Goal: Information Seeking & Learning: Learn about a topic

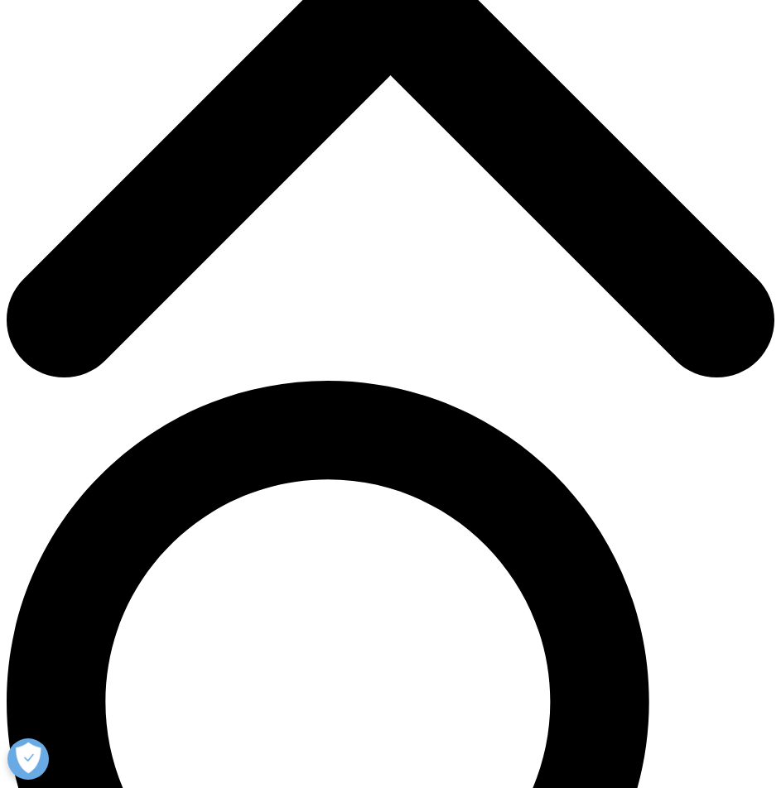
drag, startPoint x: 161, startPoint y: 336, endPoint x: 170, endPoint y: 338, distance: 8.4
drag, startPoint x: 201, startPoint y: 349, endPoint x: 63, endPoint y: 355, distance: 138.4
drag, startPoint x: 290, startPoint y: 351, endPoint x: 162, endPoint y: 350, distance: 127.5
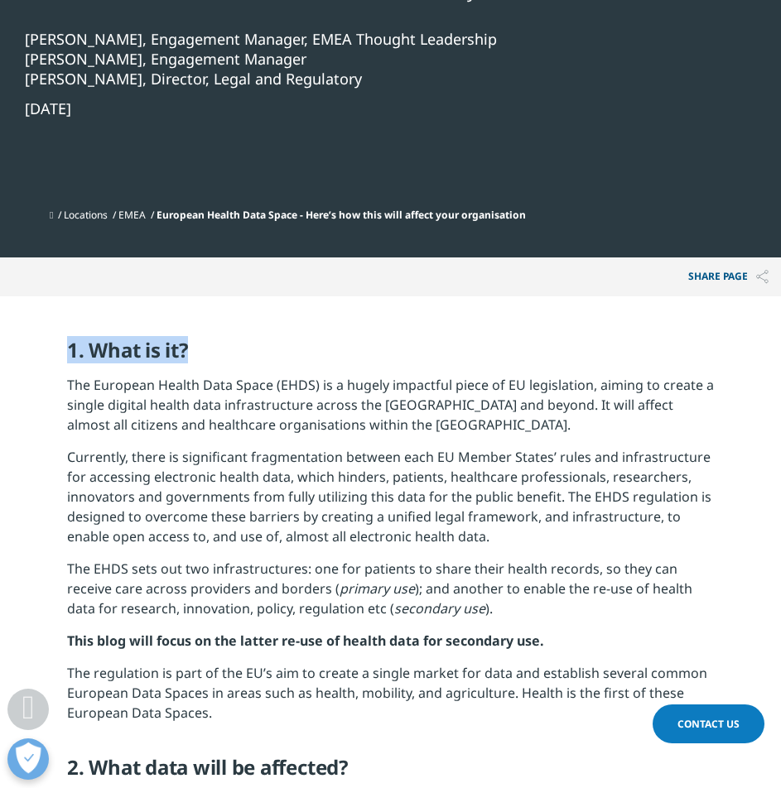
click at [289, 351] on h5 "1. What is it?" at bounding box center [390, 356] width 647 height 37
click at [113, 349] on strong "1. What is it?" at bounding box center [127, 349] width 121 height 27
drag, startPoint x: 90, startPoint y: 349, endPoint x: 551, endPoint y: 350, distance: 461.1
click at [247, 349] on h5 "1. What is it?" at bounding box center [390, 356] width 647 height 37
copy strong "What is it?"
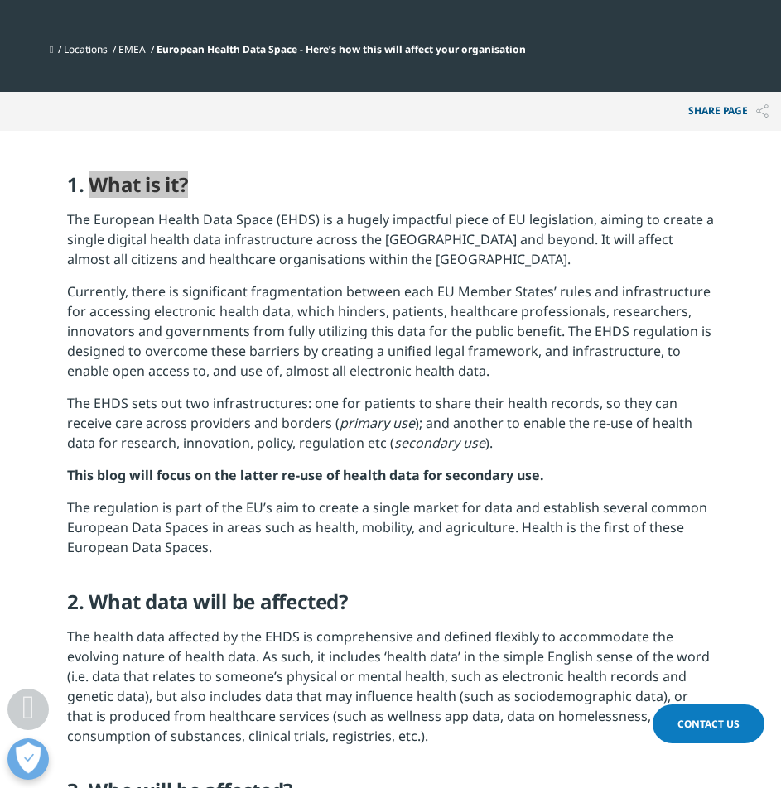
scroll to position [662, 0]
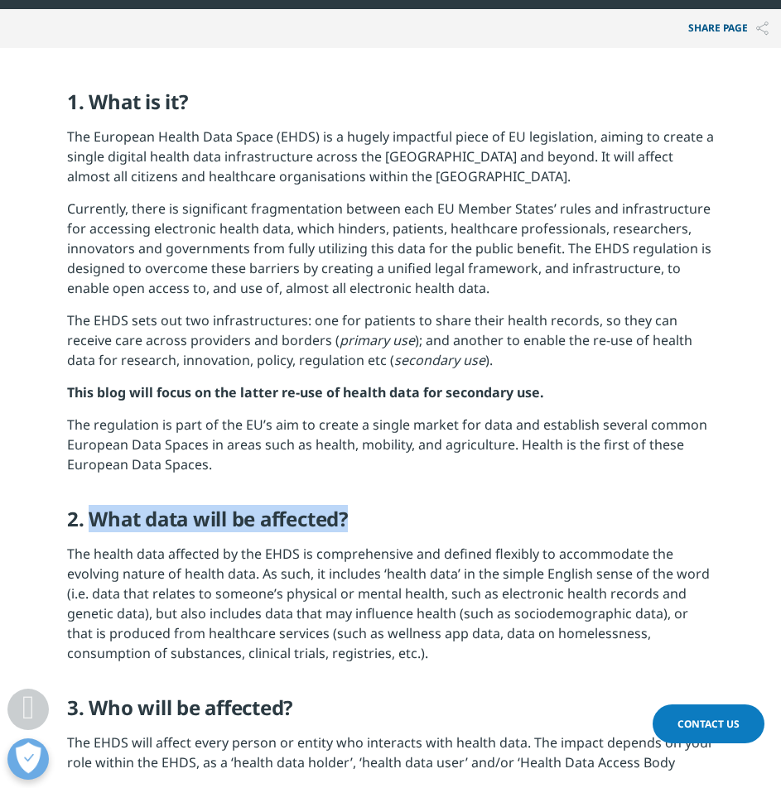
drag, startPoint x: 94, startPoint y: 522, endPoint x: 533, endPoint y: 522, distance: 439.6
click at [533, 522] on h5 "2. What data will be affected?" at bounding box center [390, 525] width 647 height 37
copy strong "What data will be affected?"
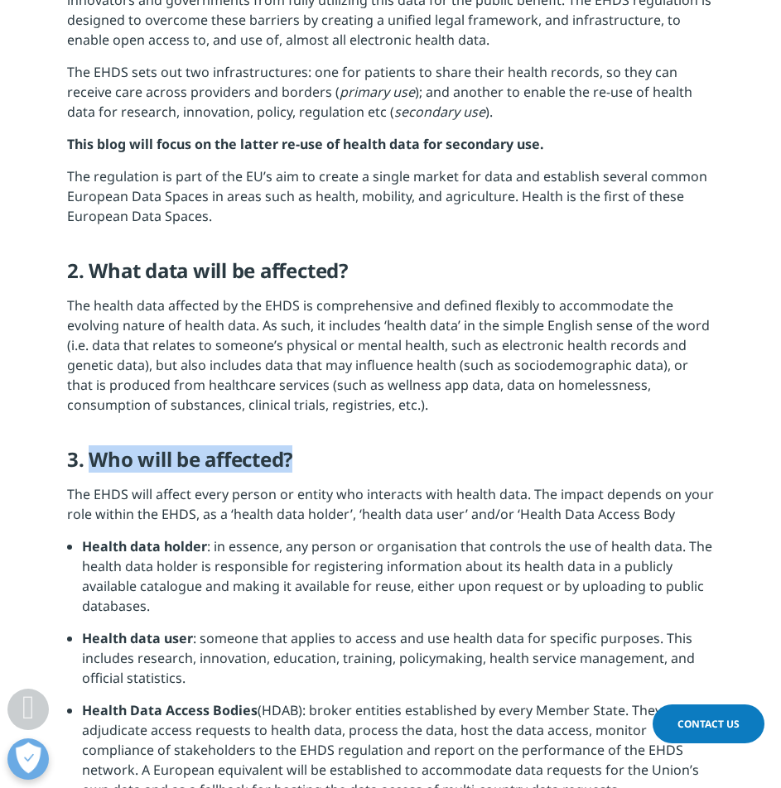
drag, startPoint x: 88, startPoint y: 461, endPoint x: 333, endPoint y: 463, distance: 245.1
click at [333, 463] on h5 "3. Who will be affected?" at bounding box center [390, 465] width 647 height 37
copy strong "Who will be affected?"
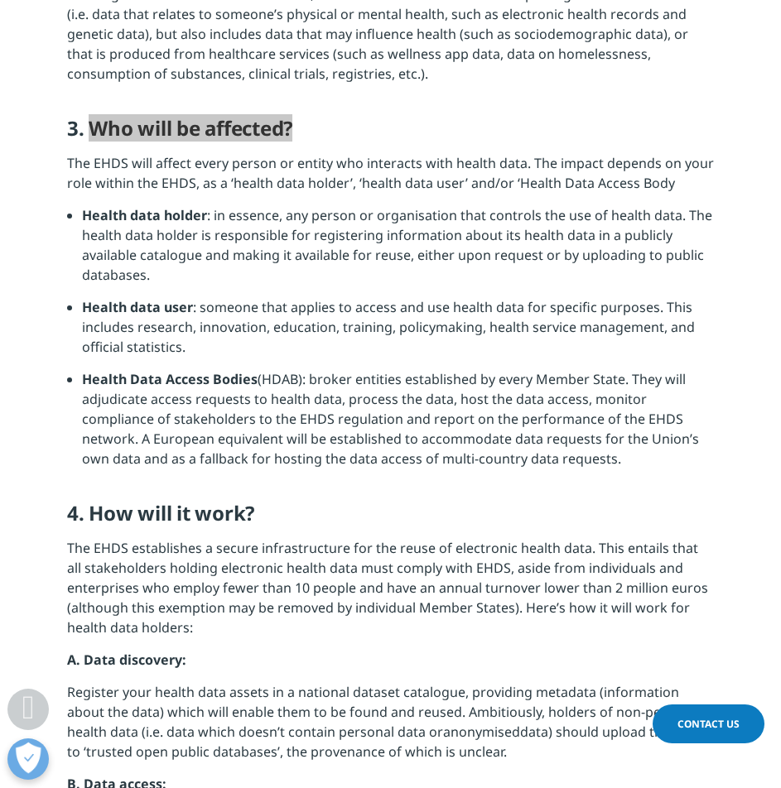
scroll to position [1407, 0]
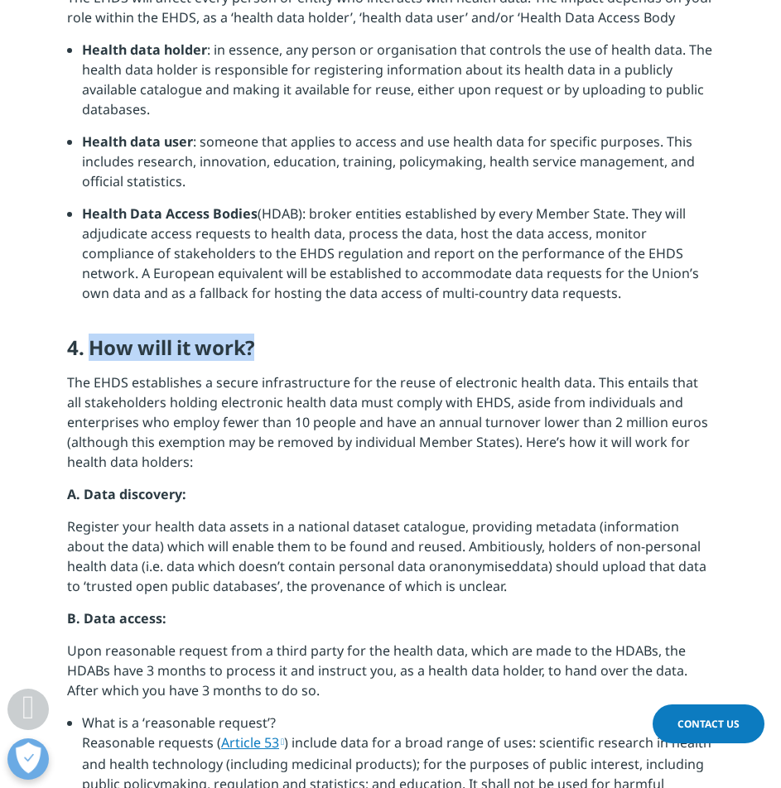
drag, startPoint x: 88, startPoint y: 351, endPoint x: 271, endPoint y: 356, distance: 183.0
click at [271, 356] on h5 "4. How will it work?" at bounding box center [390, 353] width 647 height 37
copy strong "How will it work?"
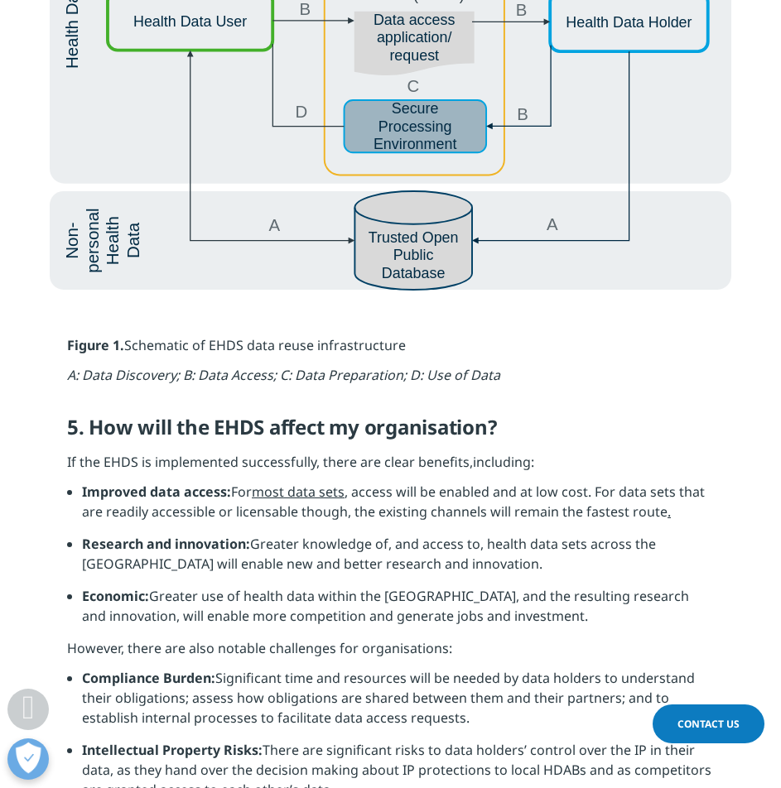
scroll to position [3229, 0]
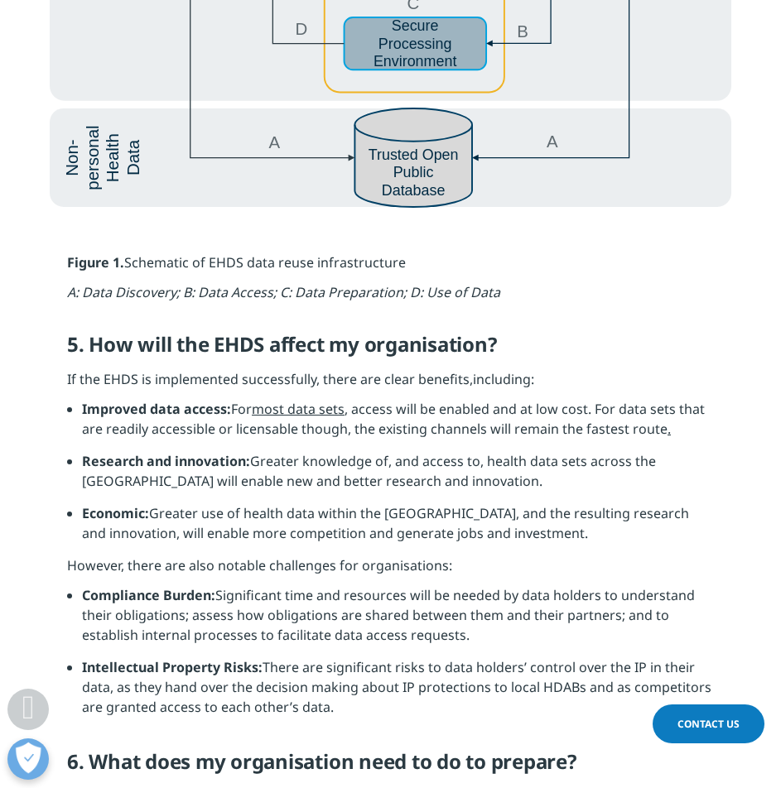
click at [487, 345] on strong "5. How will the EHDS affect my organisation?" at bounding box center [281, 343] width 429 height 27
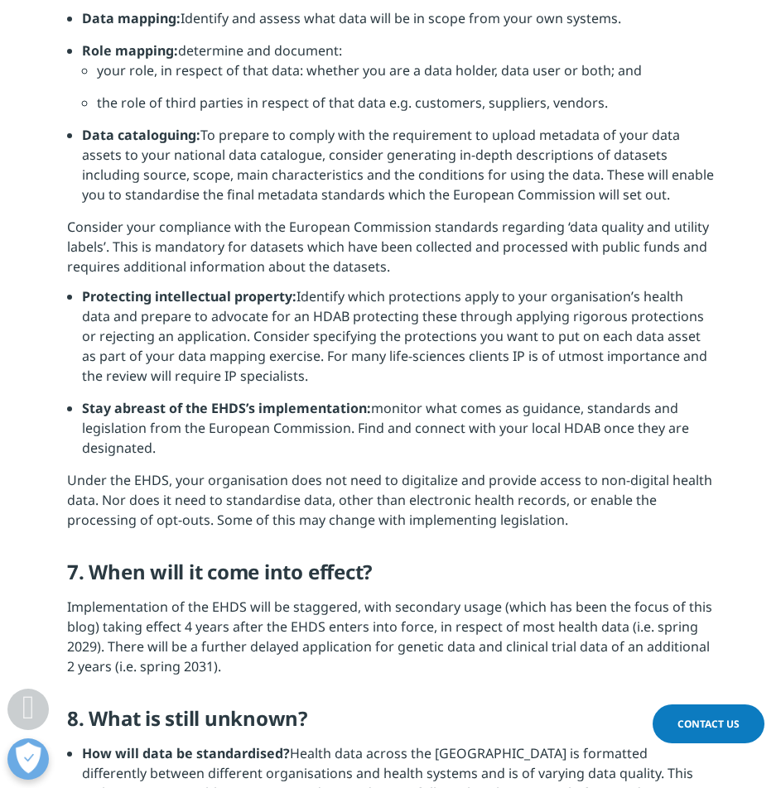
scroll to position [3643, 0]
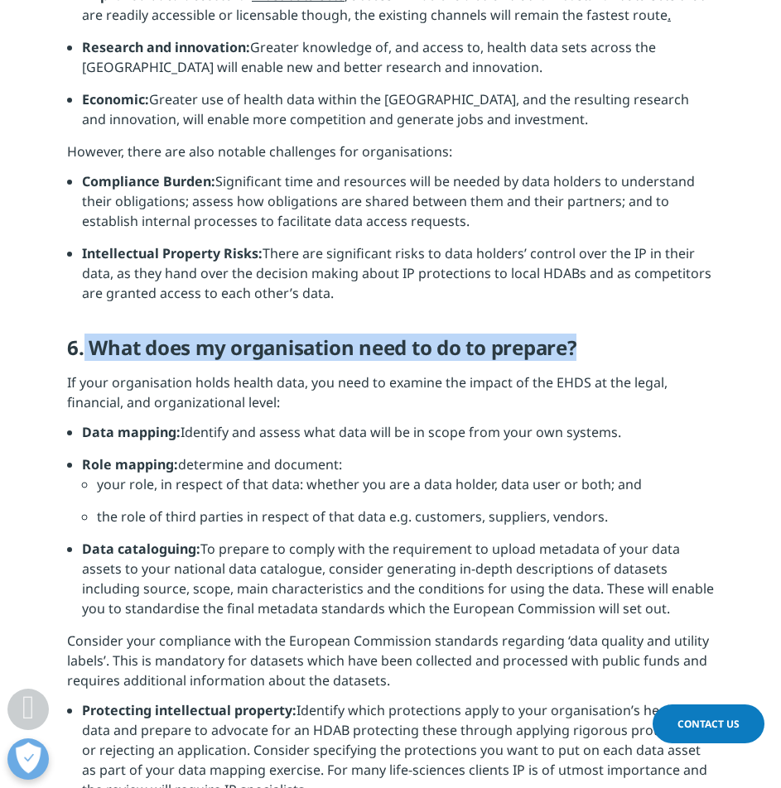
drag, startPoint x: 85, startPoint y: 343, endPoint x: 668, endPoint y: 349, distance: 582.9
click at [668, 349] on h5 "6. What does my organisation need to do to prepare?" at bounding box center [390, 353] width 647 height 37
copy strong "What does my organisation need to do to prepare?"
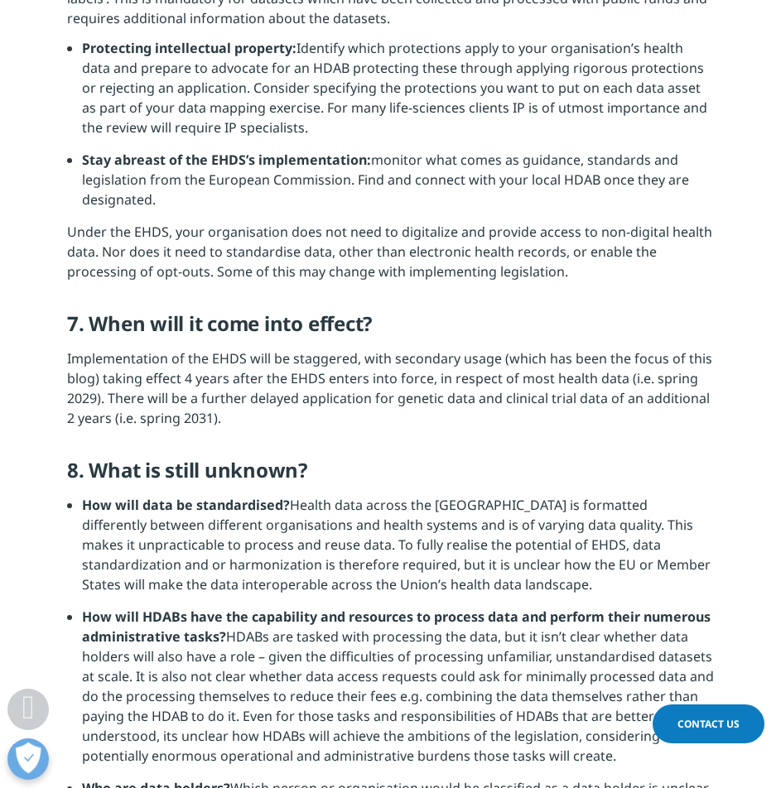
scroll to position [4553, 0]
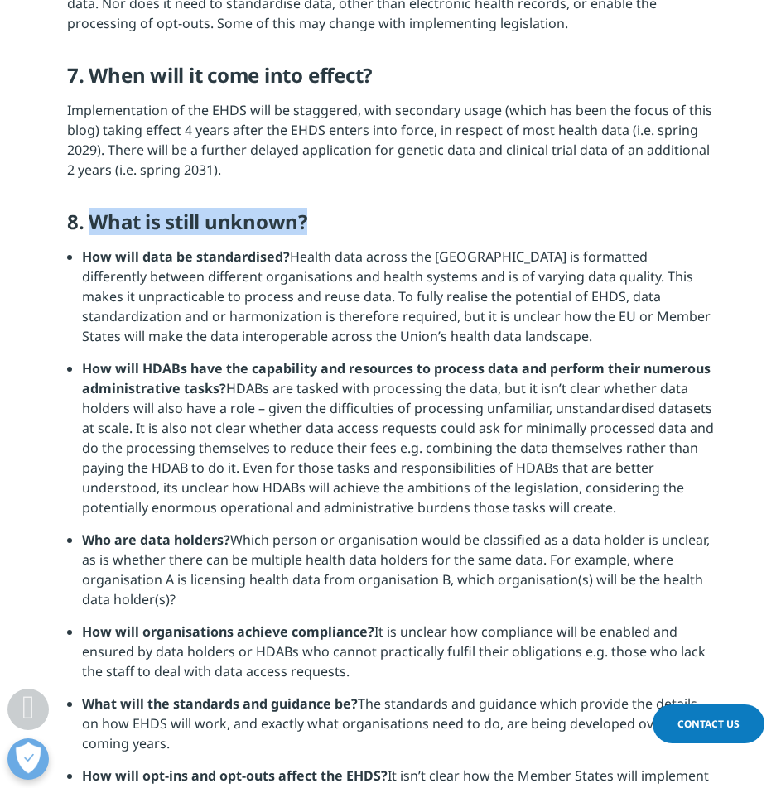
drag, startPoint x: 88, startPoint y: 224, endPoint x: 535, endPoint y: 232, distance: 447.1
click at [535, 232] on h5 "8. What is still unknown?" at bounding box center [390, 227] width 647 height 37
copy strong "What is still unknown?"
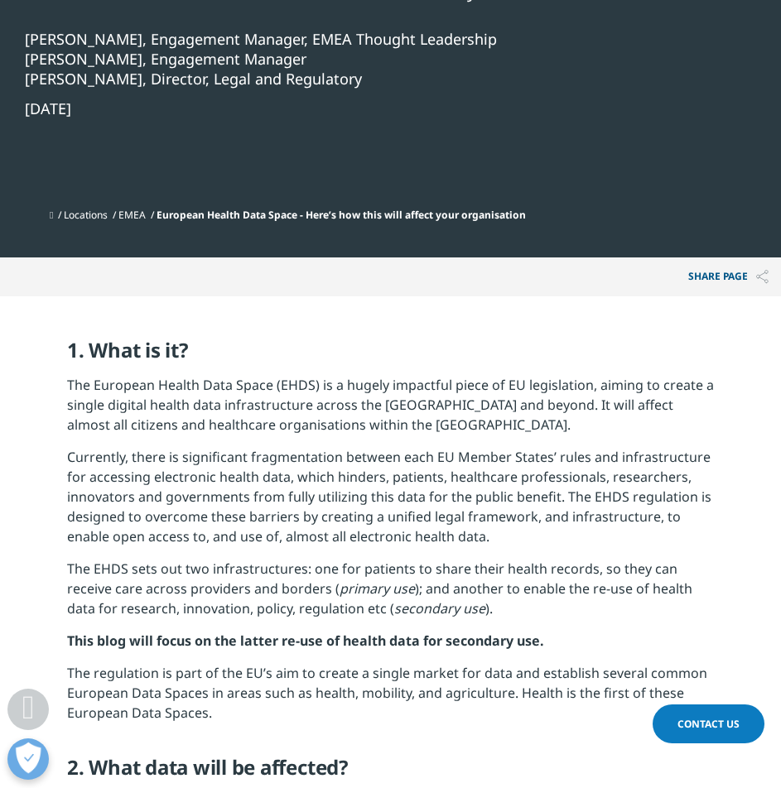
scroll to position [0, 0]
